Goal: Task Accomplishment & Management: Complete application form

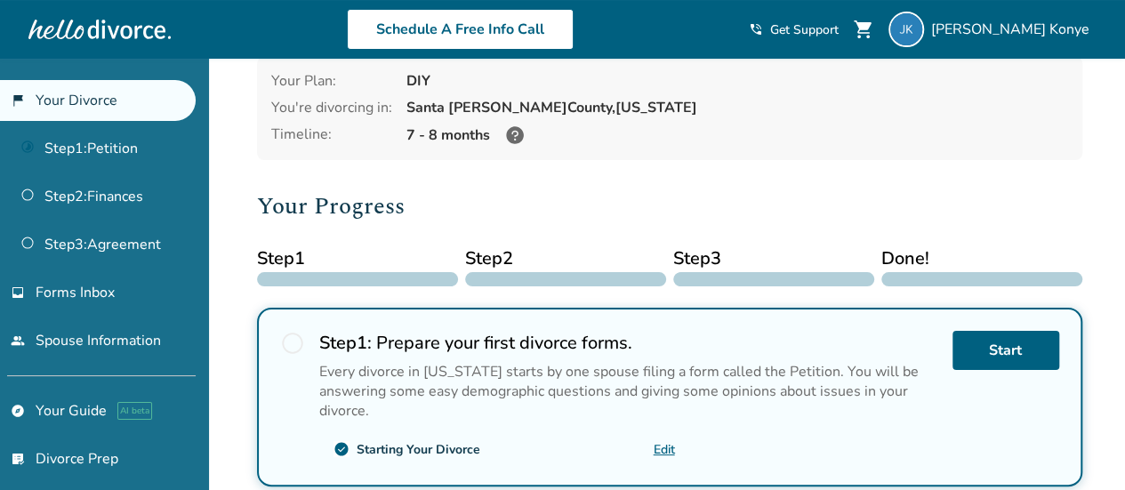
scroll to position [90, 0]
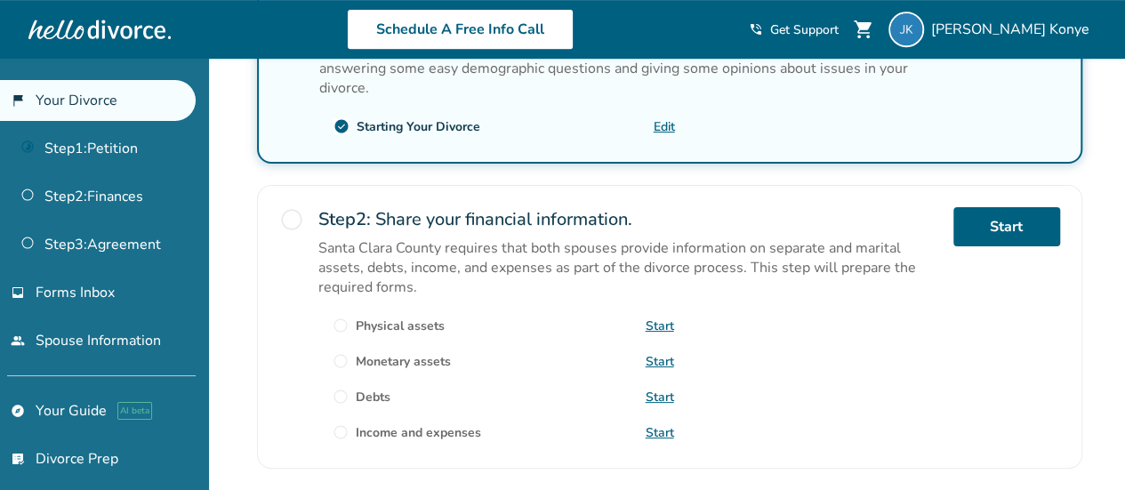
scroll to position [418, 0]
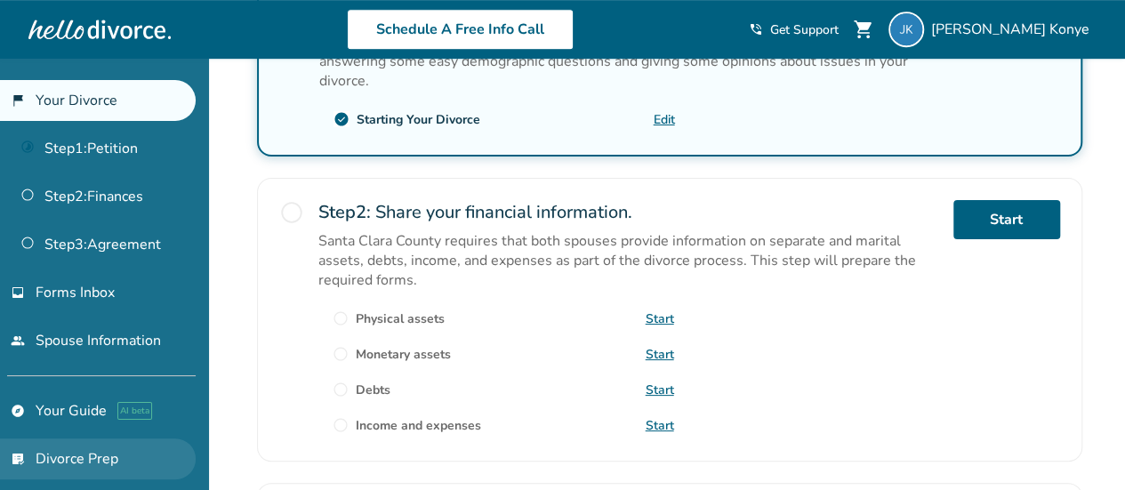
click at [91, 455] on link "list_alt_check Divorce Prep" at bounding box center [98, 459] width 196 height 41
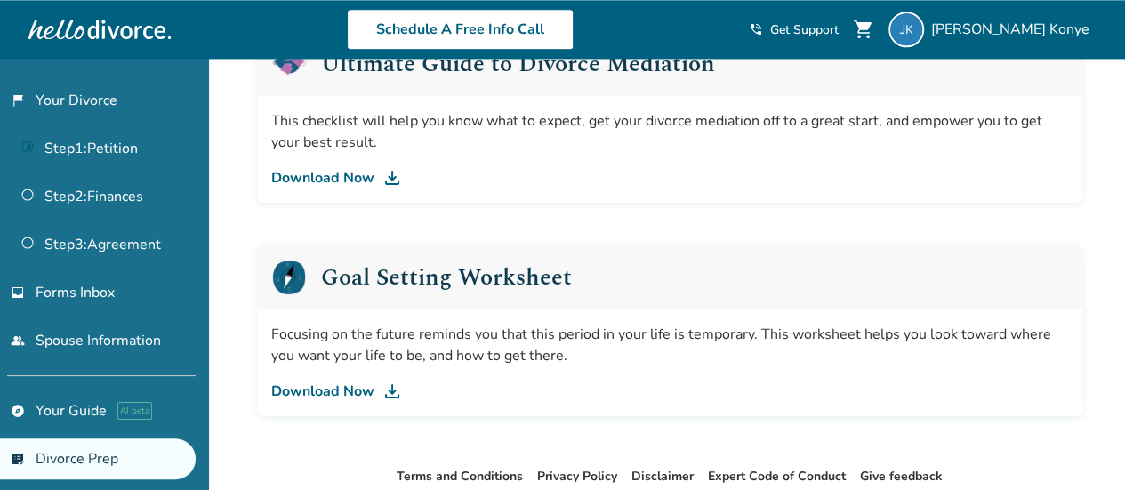
scroll to position [1247, 0]
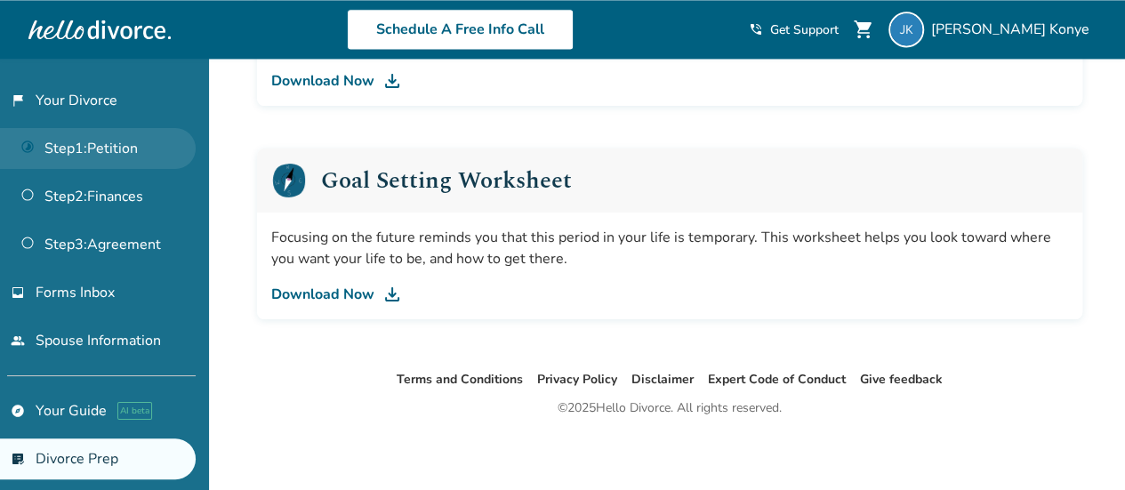
click at [126, 140] on link "Step 1 : Petition" at bounding box center [98, 148] width 196 height 41
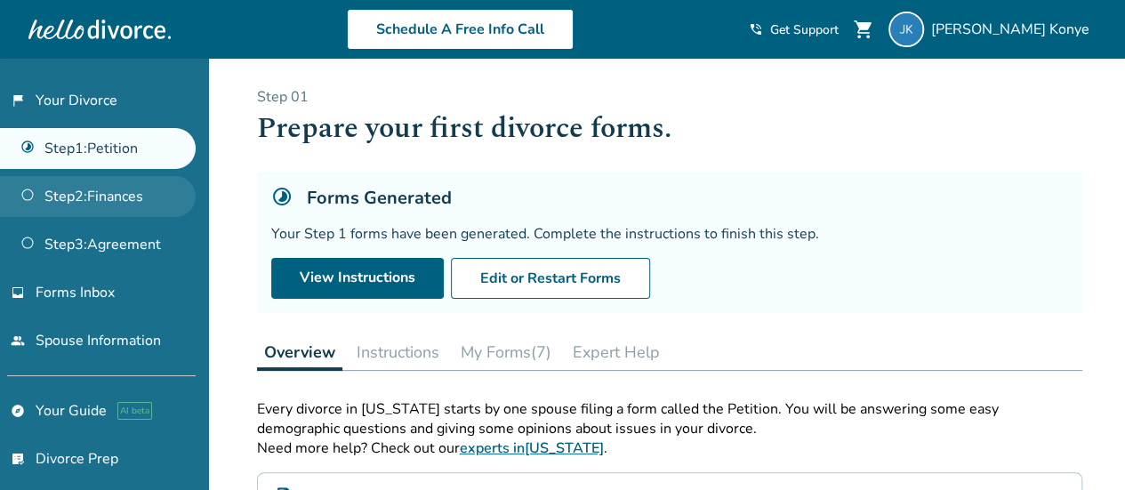
click at [93, 192] on link "Step 2 : Finances" at bounding box center [98, 196] width 196 height 41
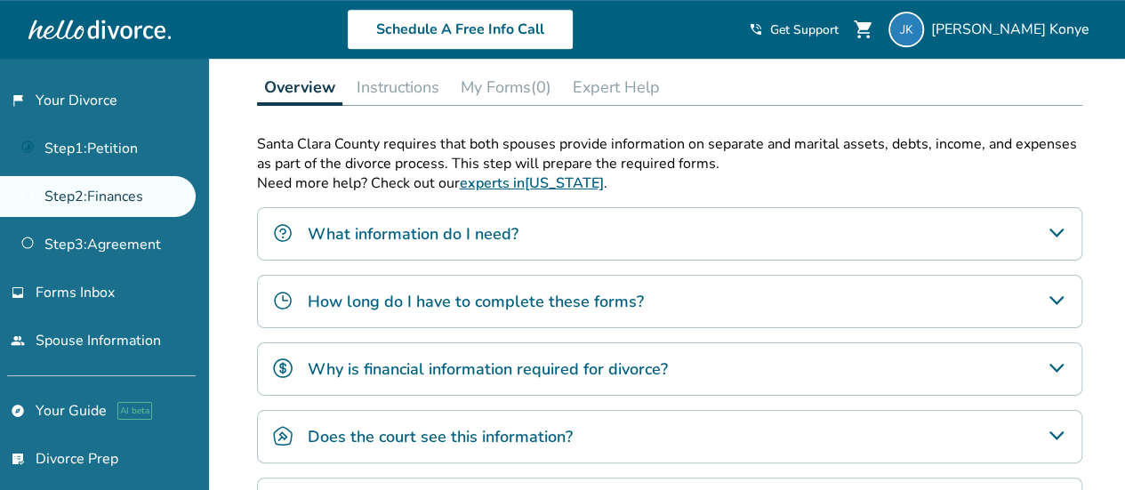
scroll to position [513, 0]
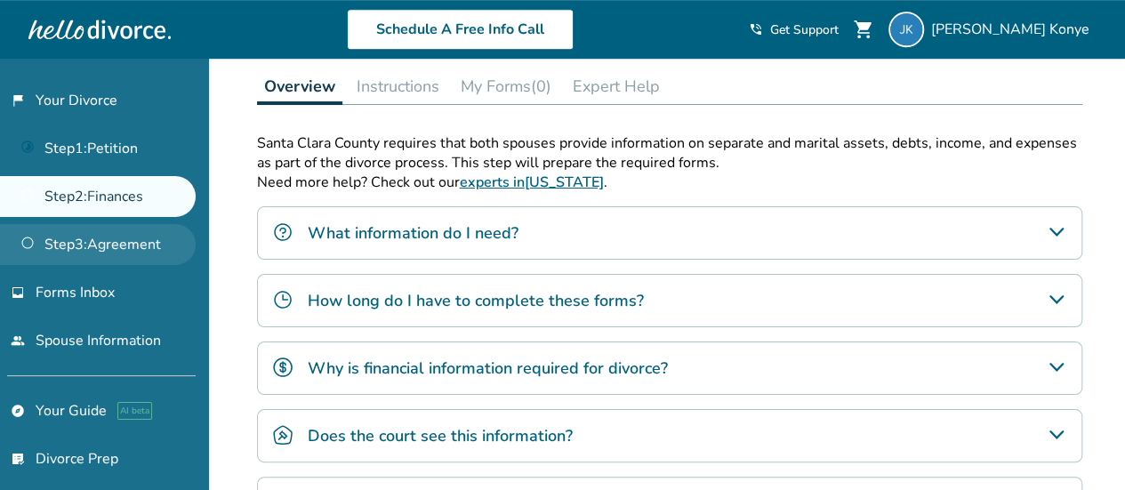
click at [114, 247] on link "Step 3 : Agreement" at bounding box center [98, 244] width 196 height 41
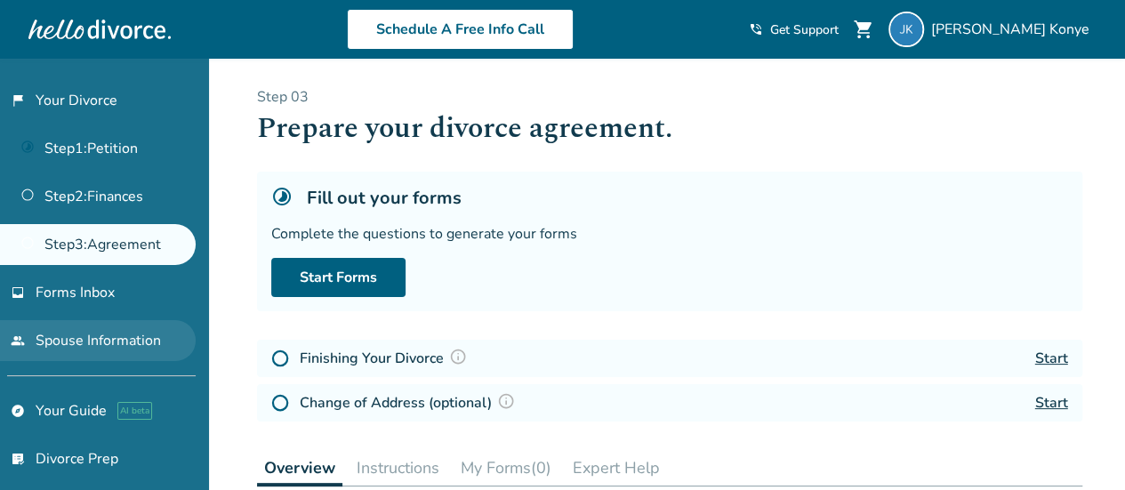
click at [101, 330] on link "people Spouse Information" at bounding box center [98, 340] width 196 height 41
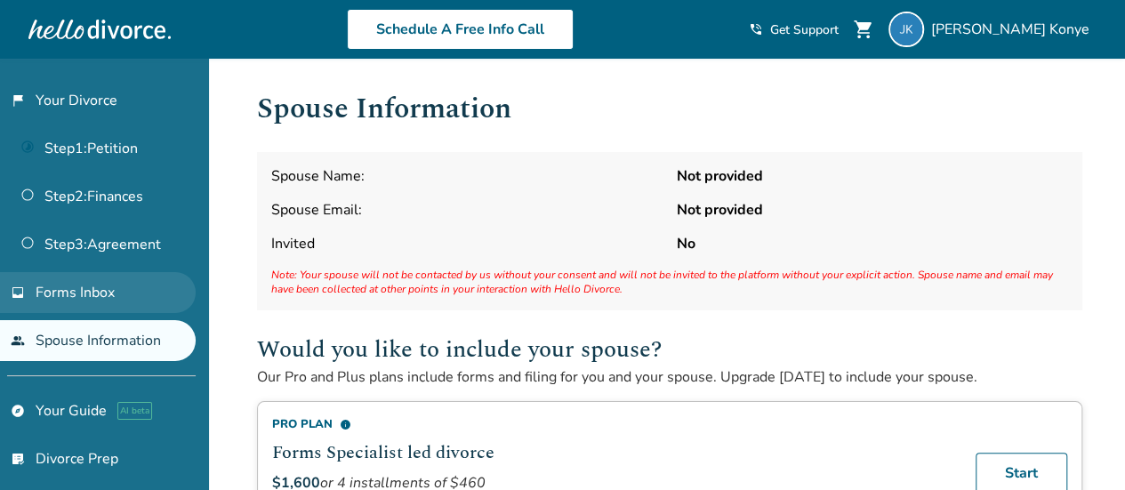
click at [84, 283] on span "Forms Inbox" at bounding box center [75, 293] width 79 height 20
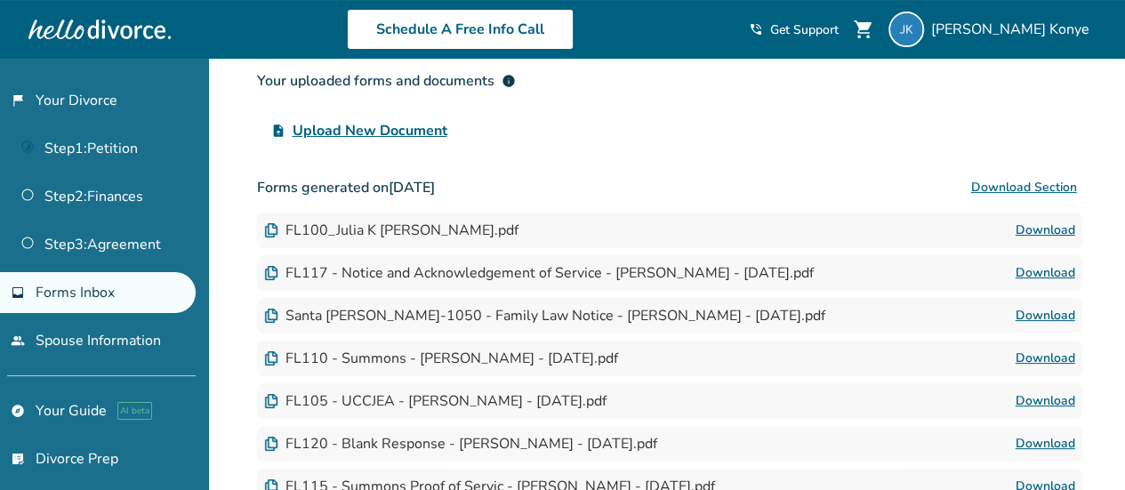
scroll to position [189, 0]
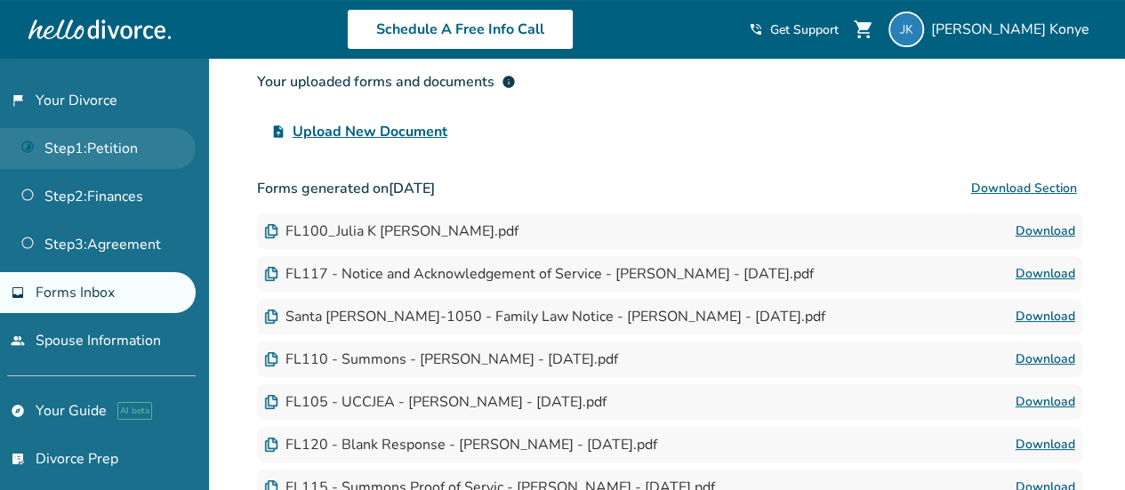
click at [111, 148] on link "Step 1 : Petition" at bounding box center [98, 148] width 196 height 41
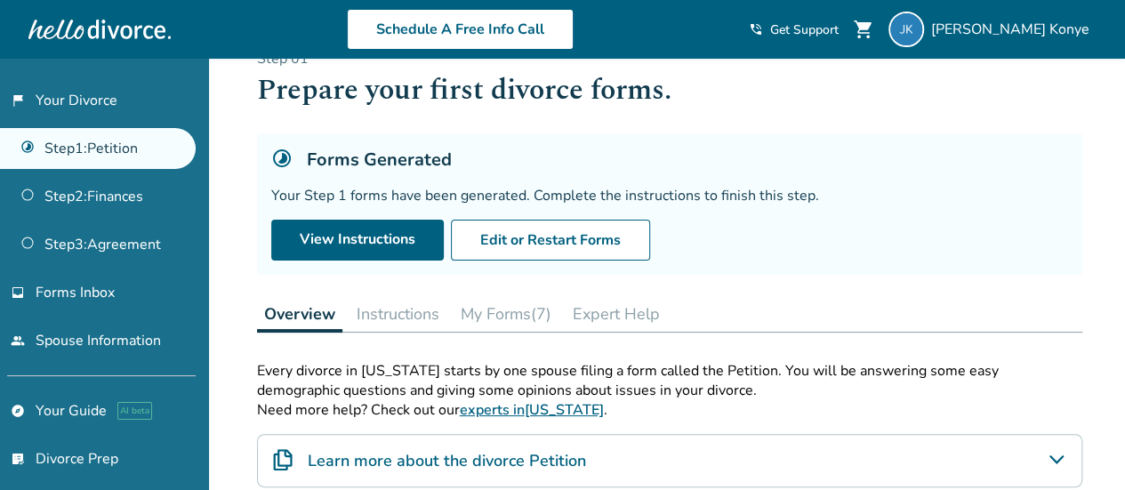
scroll to position [36, 0]
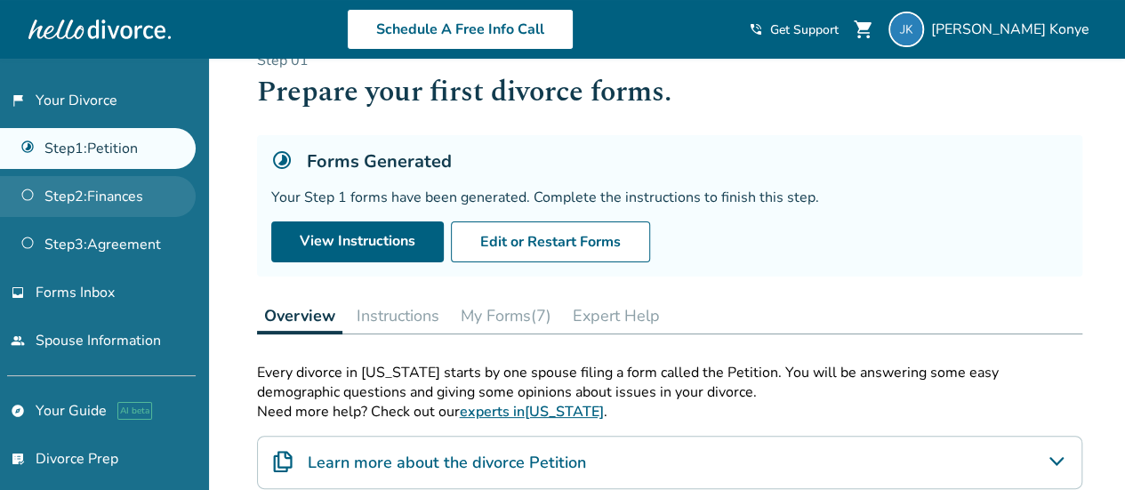
click at [111, 191] on link "Step 2 : Finances" at bounding box center [98, 196] width 196 height 41
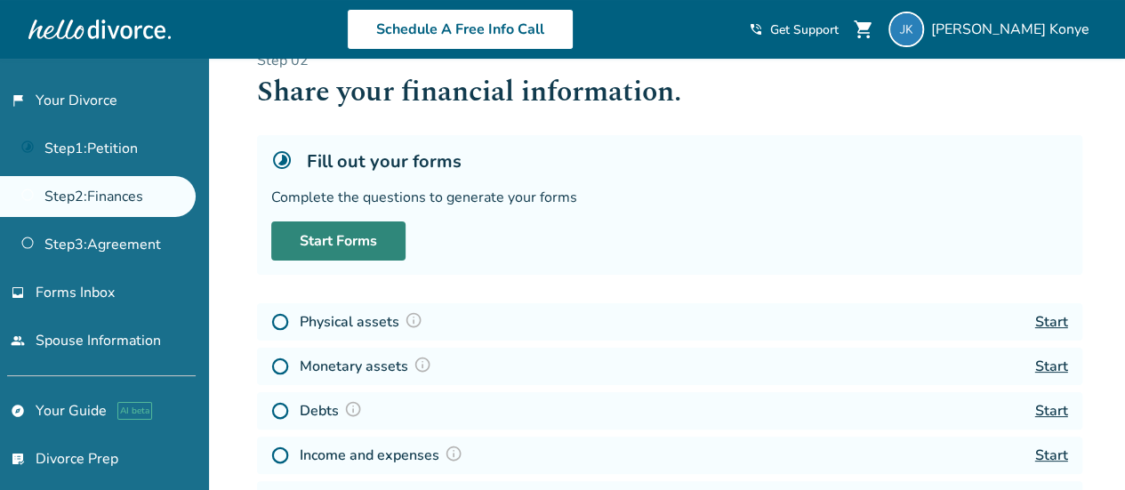
click at [378, 252] on link "Start Forms" at bounding box center [338, 240] width 134 height 39
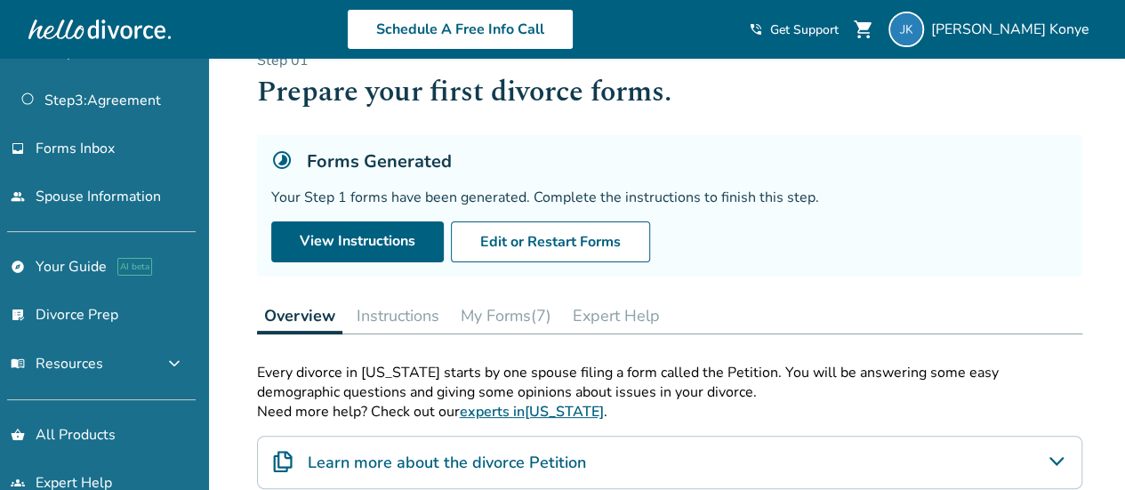
scroll to position [173, 0]
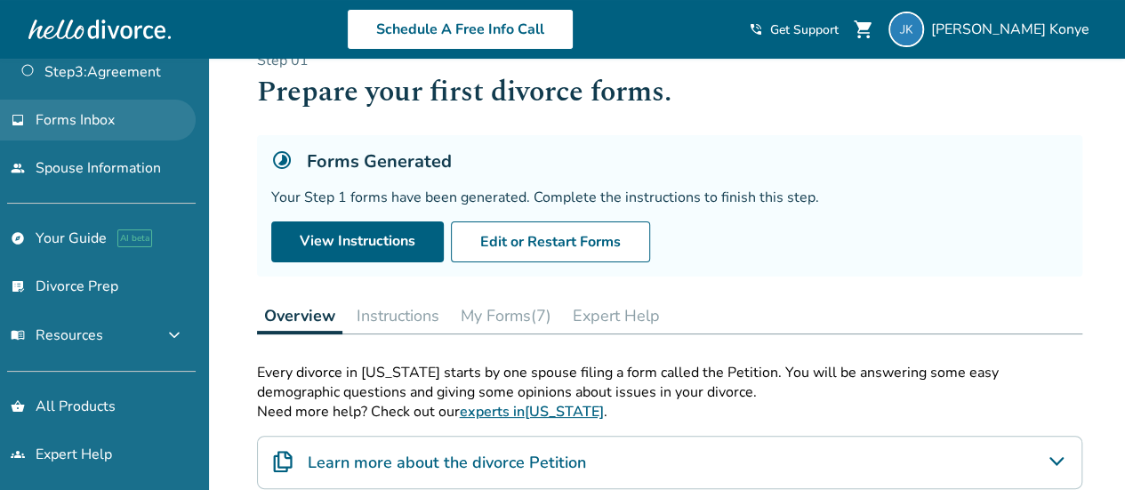
click at [90, 115] on span "Forms Inbox" at bounding box center [75, 120] width 79 height 20
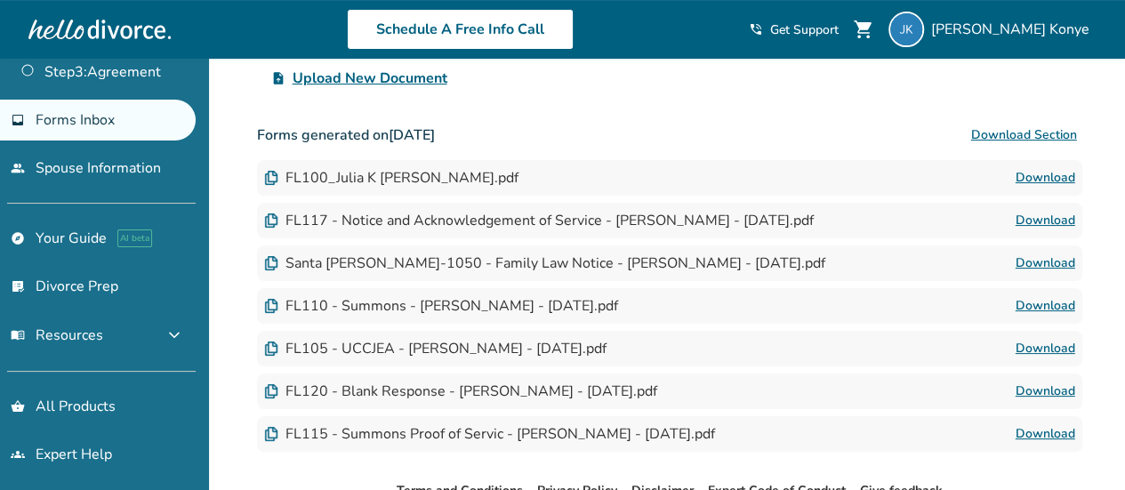
scroll to position [243, 0]
click at [1048, 171] on link "Download" at bounding box center [1046, 176] width 60 height 21
click at [1044, 227] on link "Download" at bounding box center [1046, 219] width 60 height 21
